Goal: Task Accomplishment & Management: Complete application form

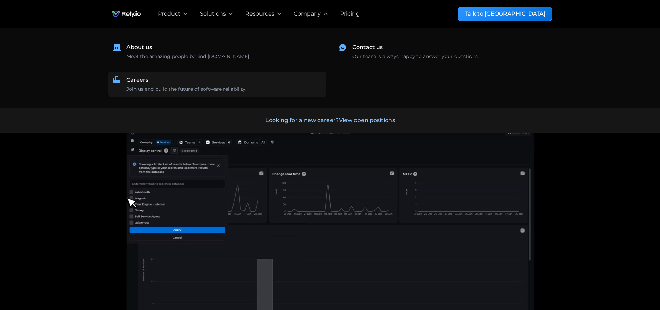
click at [147, 79] on div "Careers" at bounding box center [137, 80] width 22 height 8
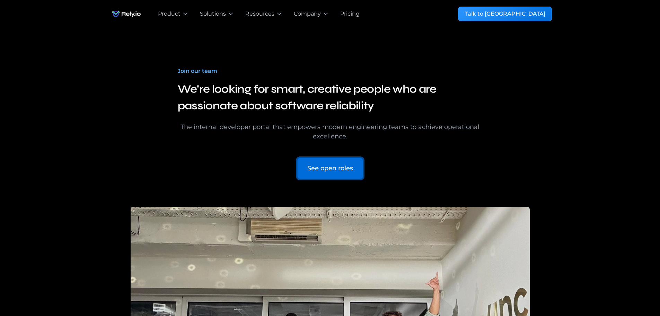
click at [320, 173] on link "See open roles" at bounding box center [330, 168] width 66 height 21
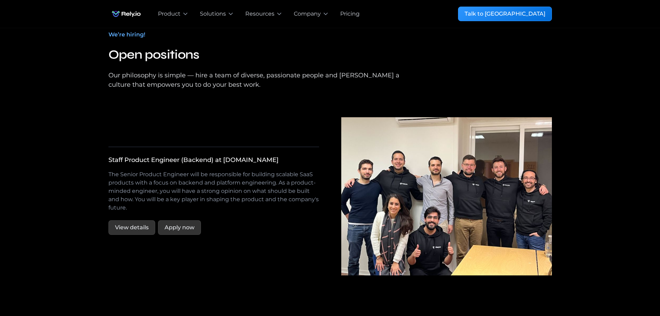
scroll to position [1170, 0]
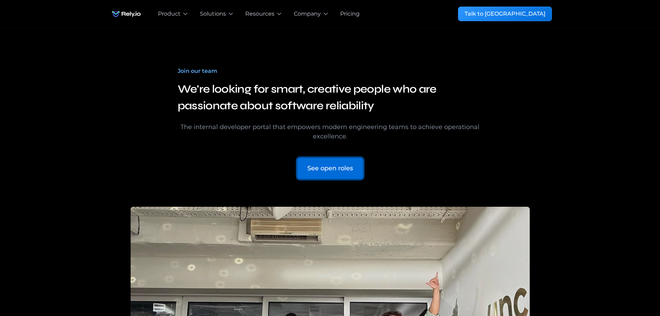
click at [338, 166] on div "See open roles" at bounding box center [330, 168] width 46 height 9
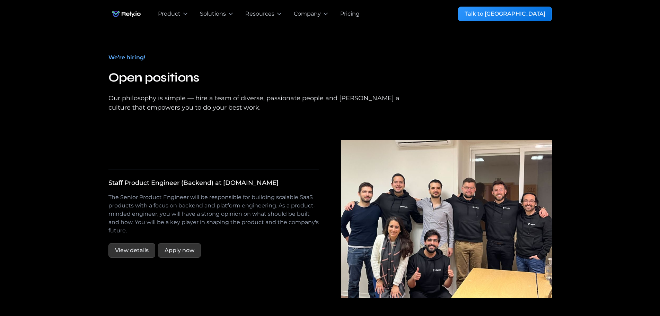
scroll to position [1174, 0]
click at [140, 243] on link "View details" at bounding box center [131, 250] width 47 height 15
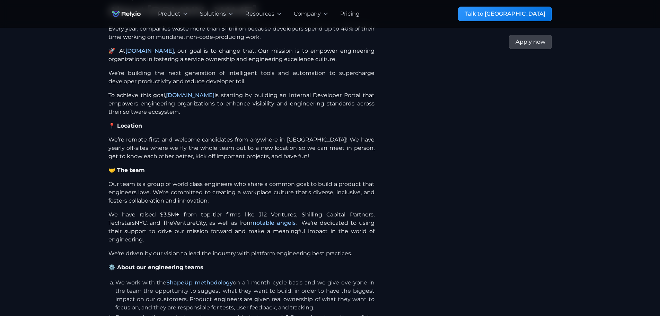
scroll to position [173, 0]
